Goal: Task Accomplishment & Management: Manage account settings

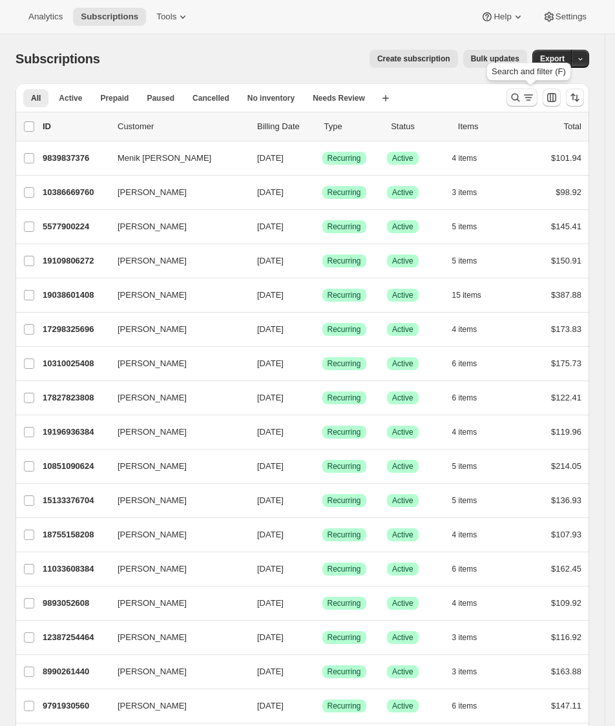
click at [522, 101] on icon "Search and filter results" at bounding box center [515, 97] width 13 height 13
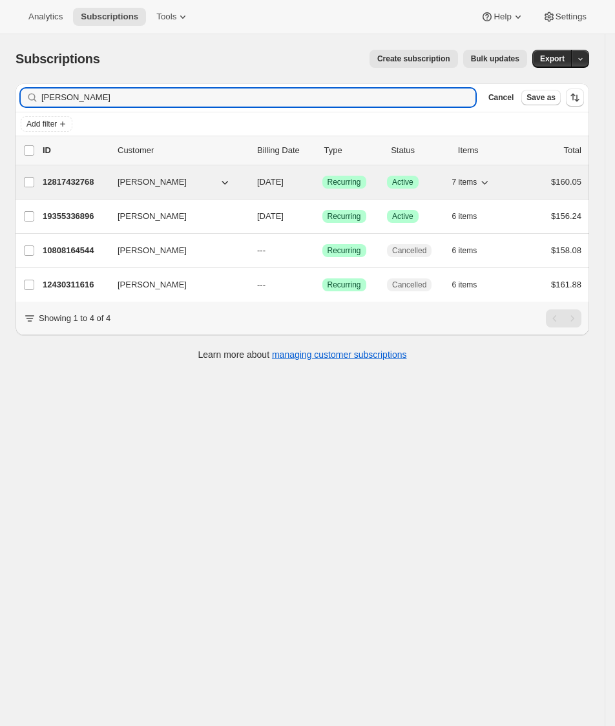
type input "[PERSON_NAME]"
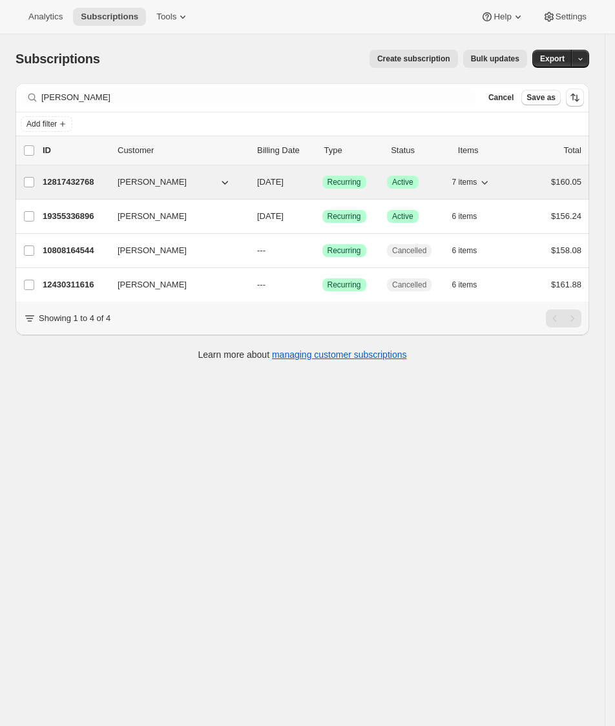
click at [73, 187] on p "12817432768" at bounding box center [75, 182] width 65 height 13
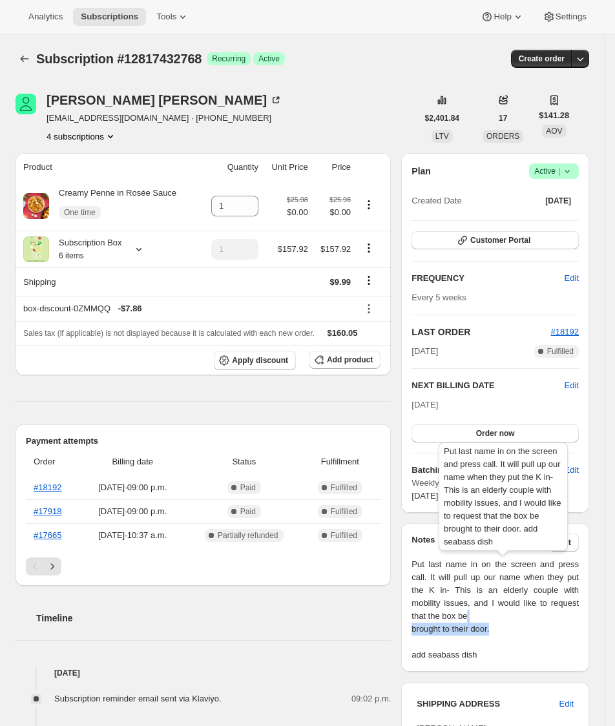
drag, startPoint x: 507, startPoint y: 630, endPoint x: 486, endPoint y: 612, distance: 27.6
click at [486, 611] on span "Put last name in on the screen and press call. It will pull up our name when th…" at bounding box center [495, 609] width 167 height 103
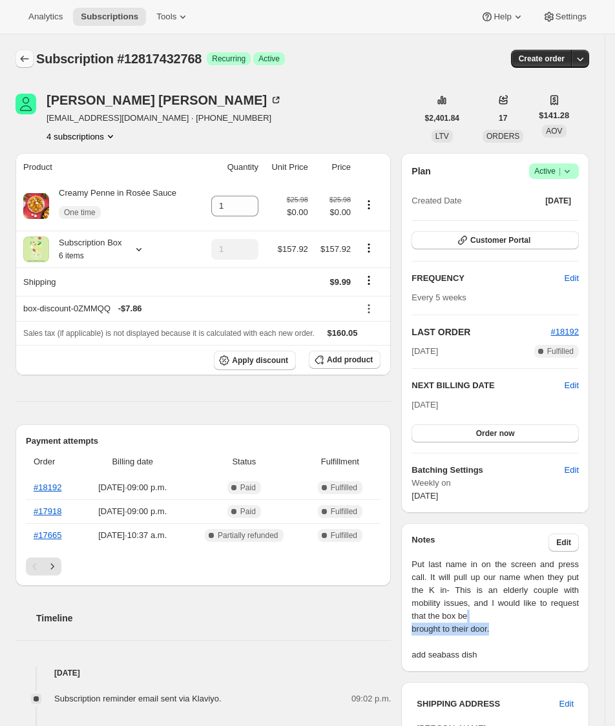
click at [26, 60] on icon "Subscriptions" at bounding box center [24, 58] width 13 height 13
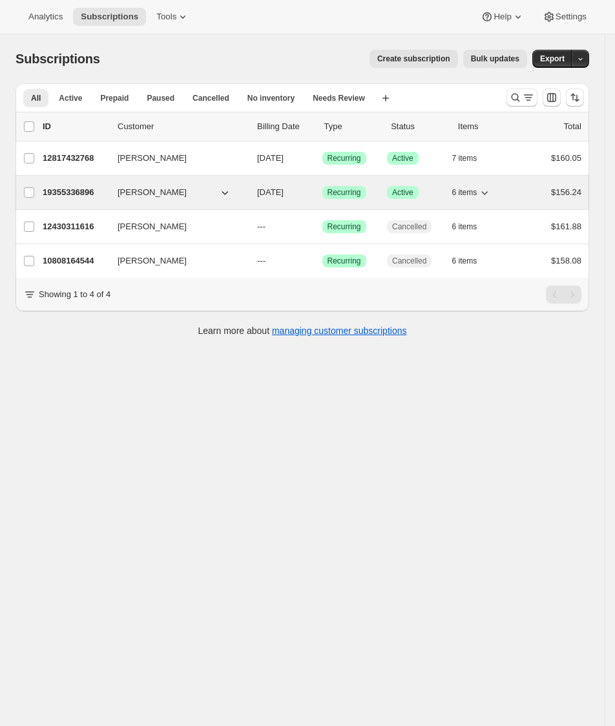
click at [85, 191] on p "19355336896" at bounding box center [75, 192] width 65 height 13
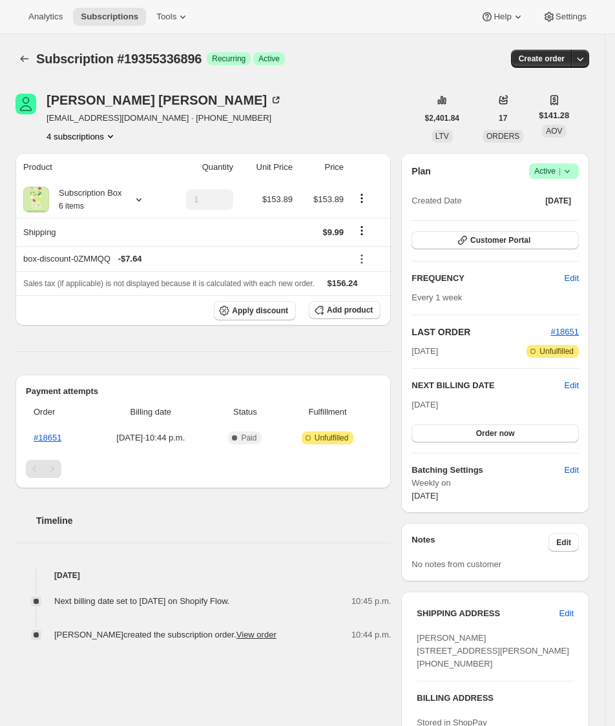
click at [574, 176] on icon at bounding box center [567, 171] width 13 height 13
click at [555, 219] on span "Cancel subscription" at bounding box center [560, 219] width 73 height 10
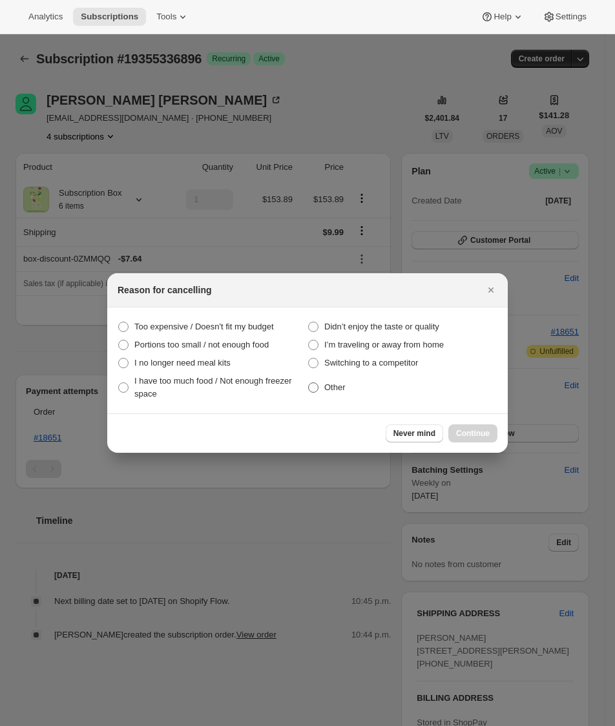
click at [323, 393] on label "Other" at bounding box center [403, 387] width 190 height 31
click at [309, 383] on input "Other" at bounding box center [308, 383] width 1 height 1
radio input "true"
click at [466, 425] on button "Continue" at bounding box center [473, 434] width 49 height 18
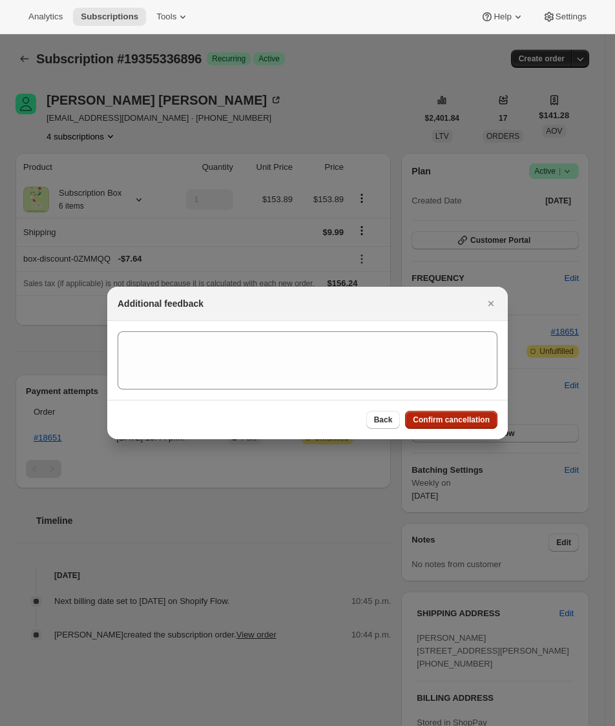
click at [471, 421] on span "Confirm cancellation" at bounding box center [451, 420] width 77 height 10
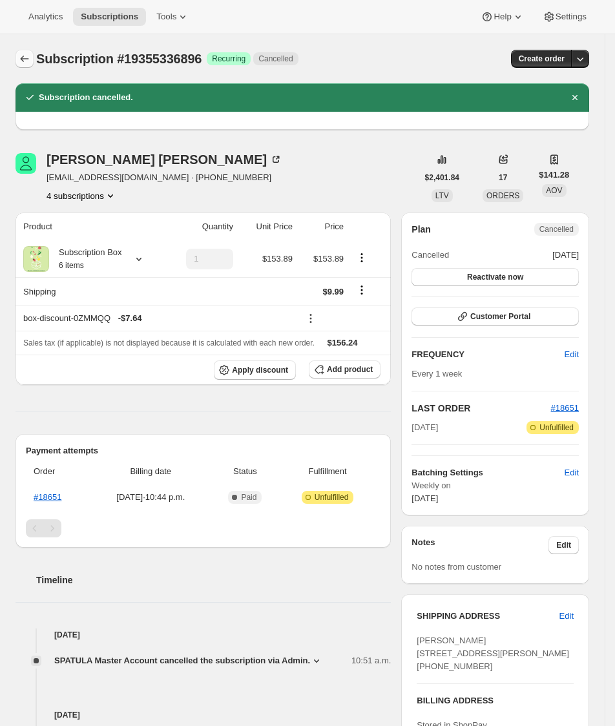
click at [27, 56] on icon "Subscriptions" at bounding box center [24, 58] width 13 height 13
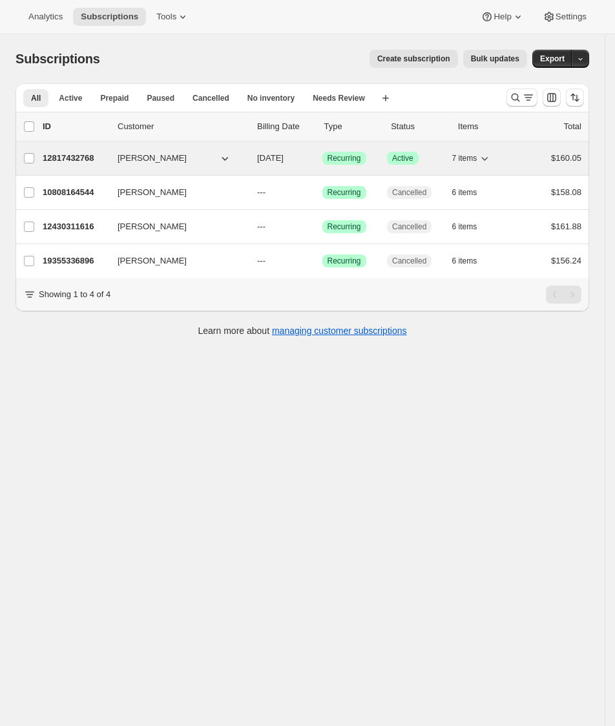
click at [94, 161] on p "12817432768" at bounding box center [75, 158] width 65 height 13
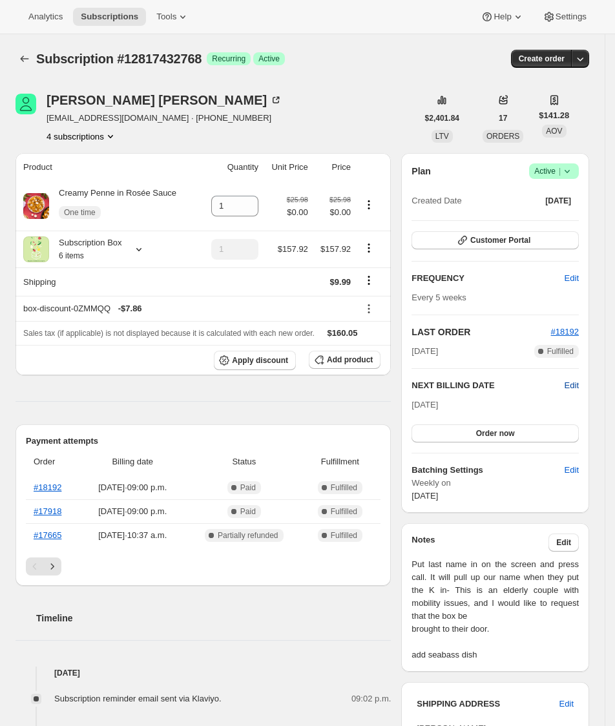
click at [579, 385] on span "Edit" at bounding box center [572, 385] width 14 height 13
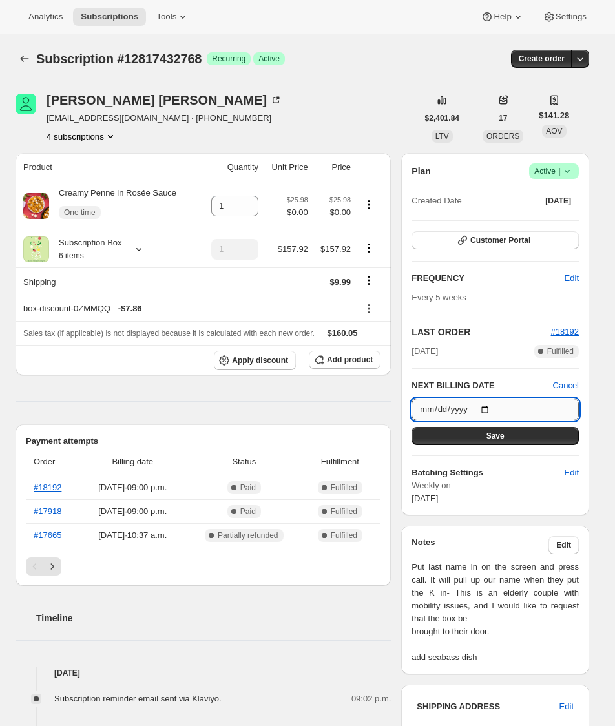
click at [502, 407] on input "[DATE]" at bounding box center [495, 410] width 167 height 22
type input "[DATE]"
click at [496, 442] on button "Save" at bounding box center [495, 436] width 167 height 18
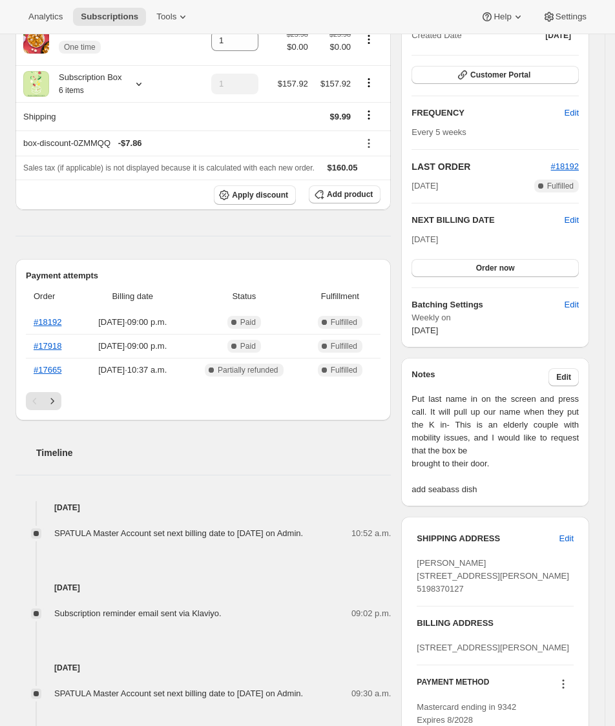
scroll to position [264, 0]
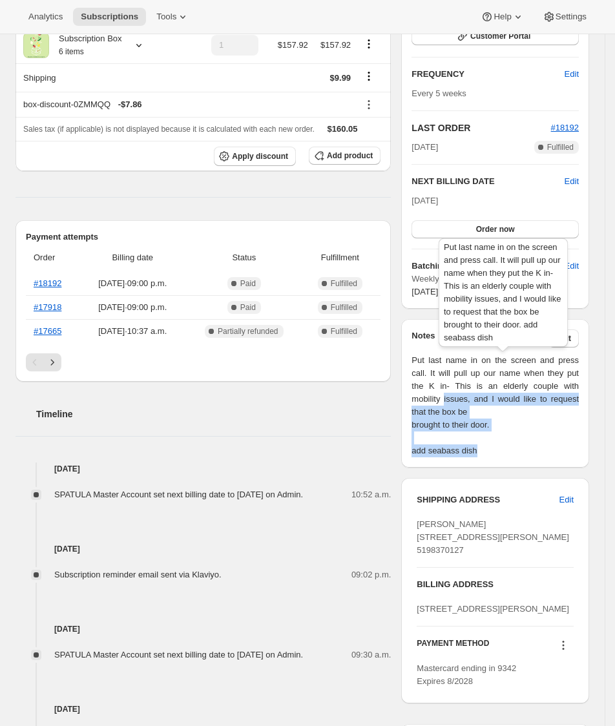
drag, startPoint x: 491, startPoint y: 455, endPoint x: 455, endPoint y: 410, distance: 57.5
click at [452, 405] on span "Put last name in on the screen and press call. It will pull up our name when th…" at bounding box center [495, 405] width 167 height 103
click at [456, 411] on span "Put last name in on the screen and press call. It will pull up our name when th…" at bounding box center [495, 405] width 167 height 103
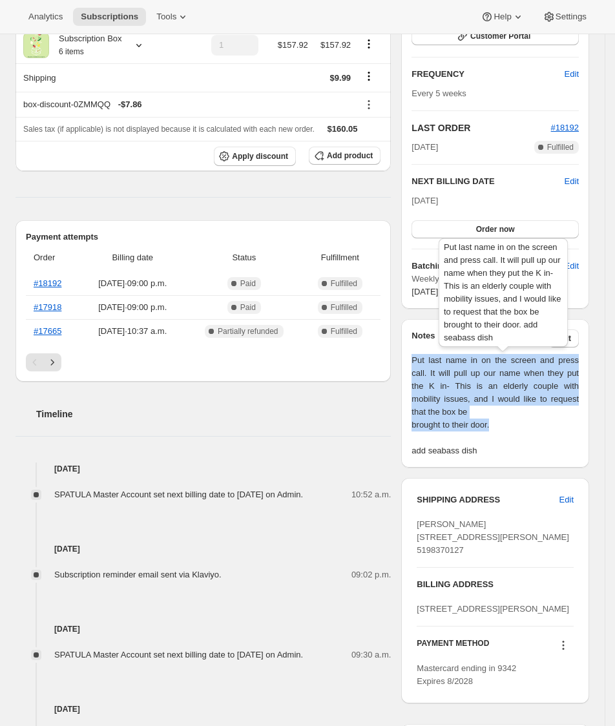
drag, startPoint x: 513, startPoint y: 427, endPoint x: 419, endPoint y: 360, distance: 115.0
click at [419, 360] on span "Put last name in on the screen and press call. It will pull up our name when th…" at bounding box center [495, 405] width 167 height 103
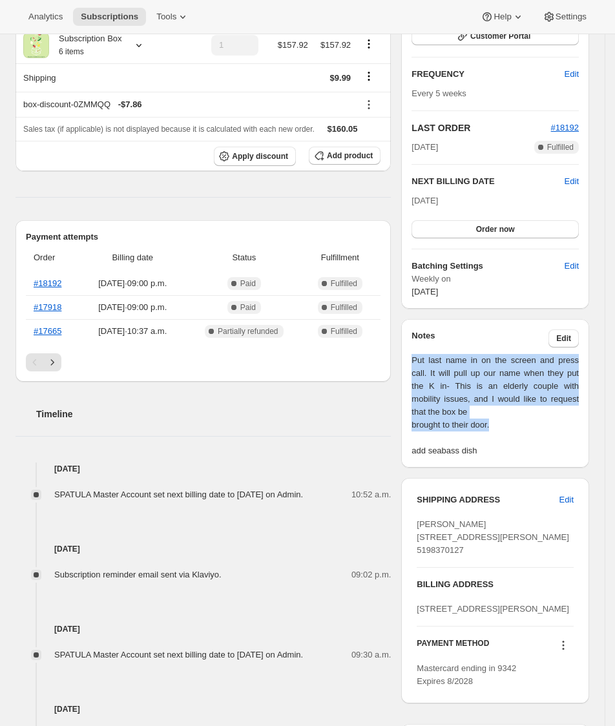
copy span "Put last name in on the screen and press call. It will pull up our name when th…"
